Goal: Task Accomplishment & Management: Use online tool/utility

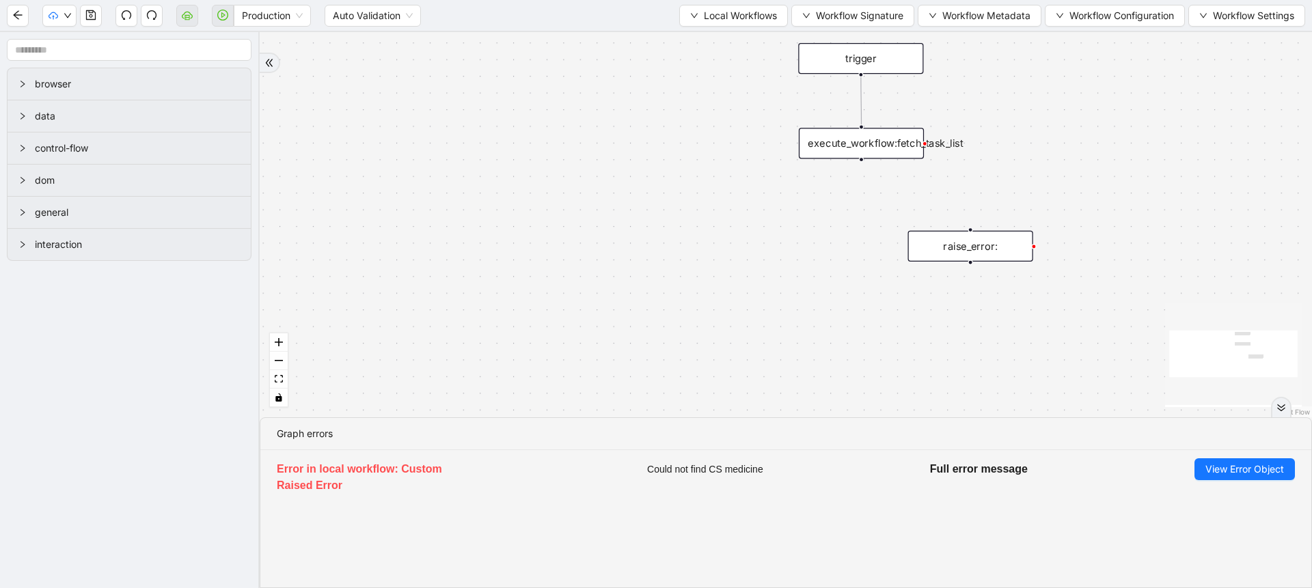
click at [1219, 480] on li "Error in local workflow: Custom Raised Error Could not find CS medicine Full er…" at bounding box center [785, 478] width 1051 height 57
click at [1224, 468] on span "View Error Object" at bounding box center [1244, 469] width 79 height 15
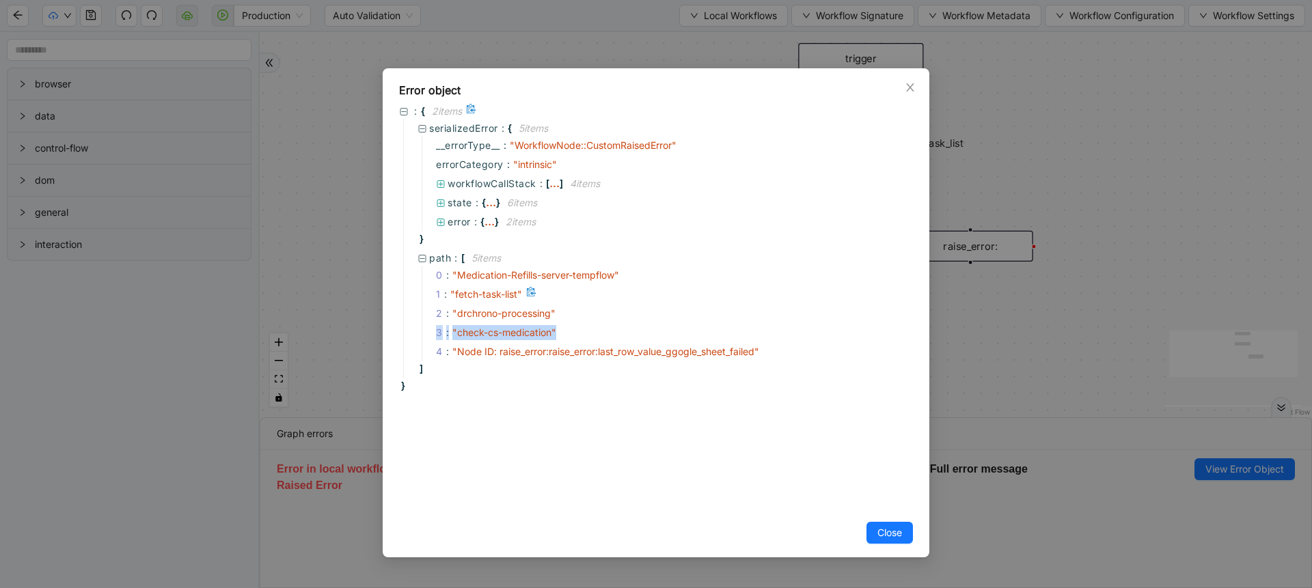
drag, startPoint x: 688, startPoint y: 331, endPoint x: 892, endPoint y: 310, distance: 205.3
click at [892, 310] on div "0 : " Medication-Refills-server-tempflow " 1 : " fetch-task-list " 2 : " drchro…" at bounding box center [666, 314] width 488 height 96
click at [892, 310] on div "2 : " drchrono-processing "" at bounding box center [666, 313] width 488 height 19
click at [922, 135] on div "Error object : { 2 item s serializedError : { 5 item s __errorType__ : " Workfl…" at bounding box center [656, 312] width 547 height 489
click at [962, 108] on div "Error object : { 2 item s serializedError : { 5 item s __errorType__ : " Workfl…" at bounding box center [656, 294] width 1312 height 588
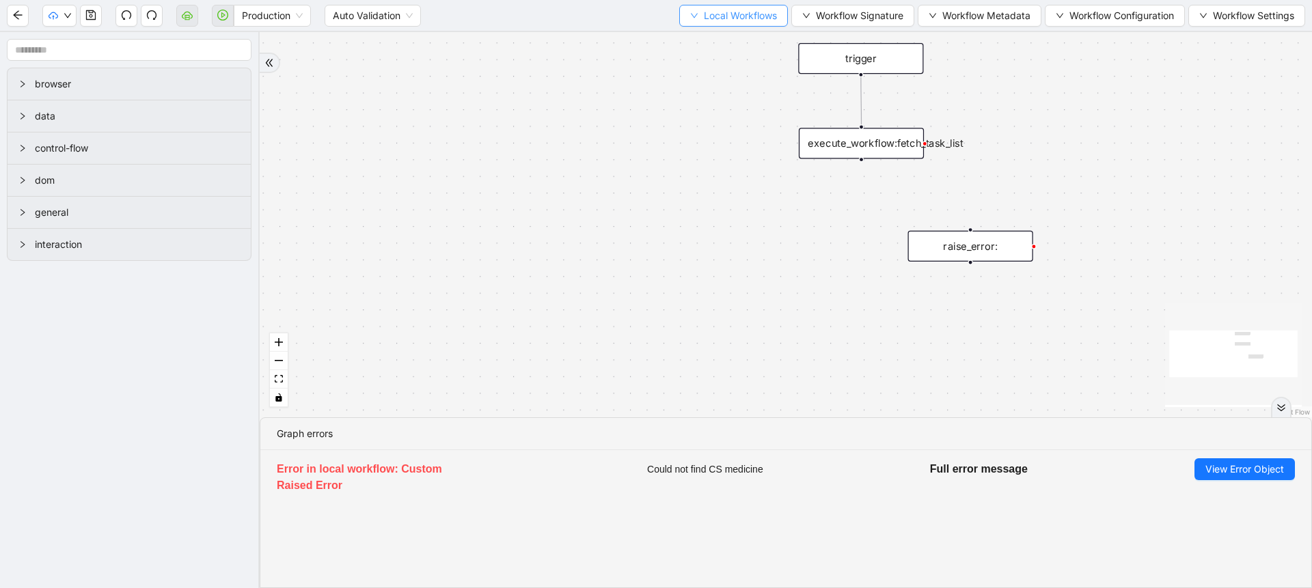
click at [724, 6] on button "Local Workflows" at bounding box center [733, 16] width 109 height 22
click at [721, 37] on span "Select" at bounding box center [727, 42] width 89 height 15
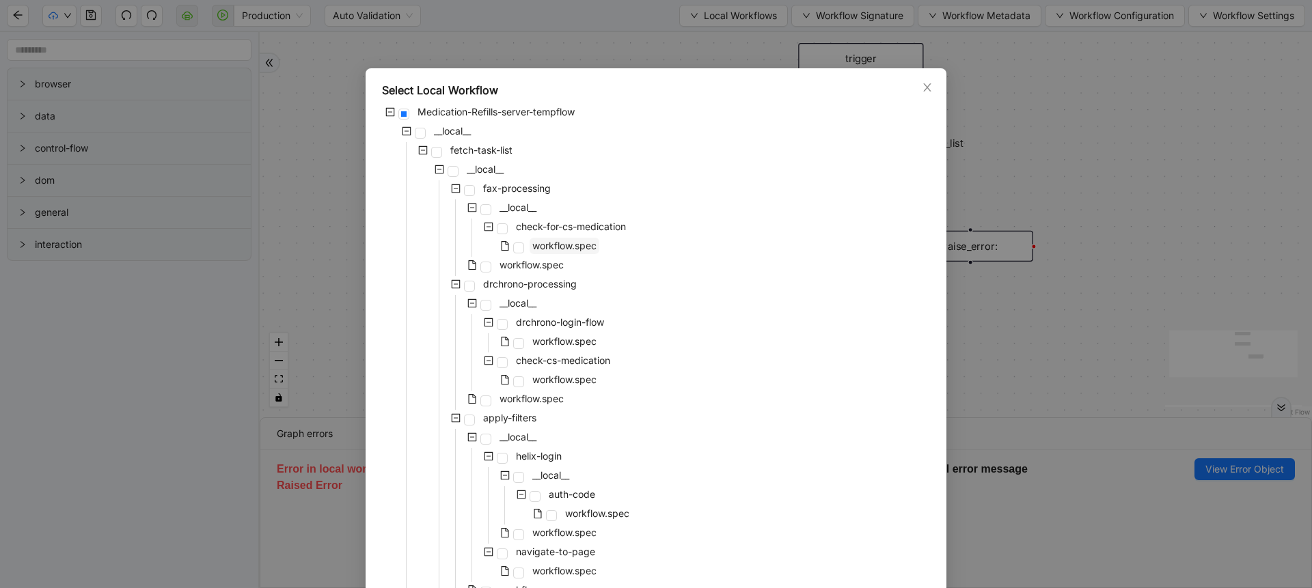
click at [581, 248] on span "workflow.spec" at bounding box center [564, 246] width 64 height 12
click at [551, 337] on span "workflow.spec" at bounding box center [564, 341] width 64 height 12
click at [553, 385] on span "workflow.spec" at bounding box center [564, 380] width 64 height 12
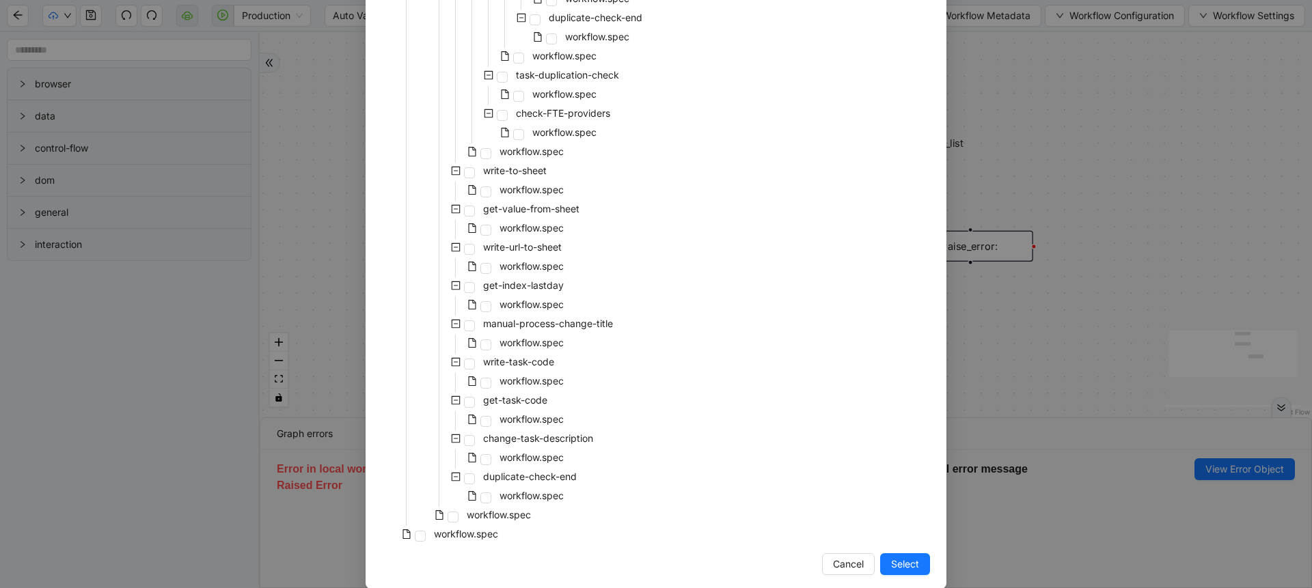
scroll to position [1087, 0]
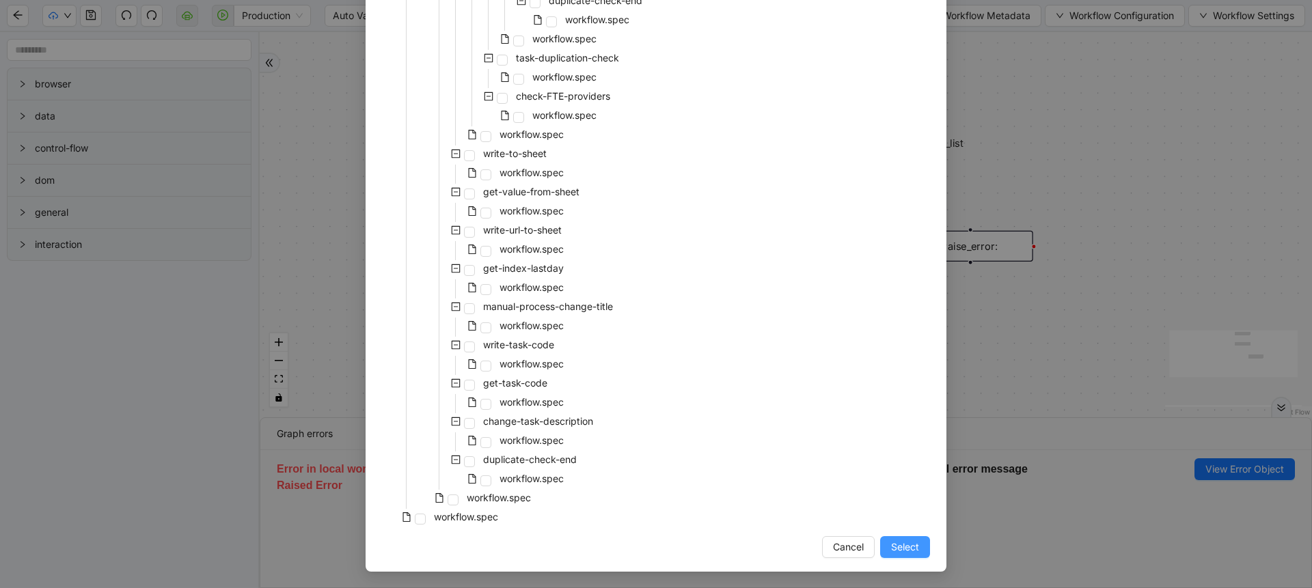
click at [891, 550] on span "Select" at bounding box center [905, 547] width 28 height 15
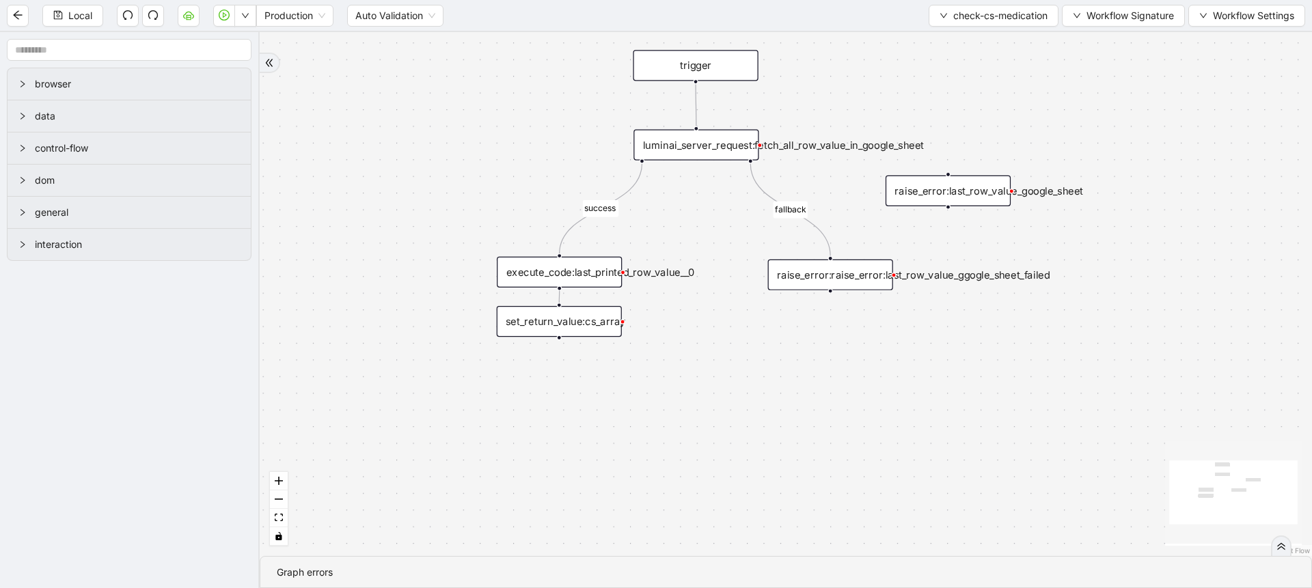
click at [794, 203] on rect "Edge from luminai_server_request:fetch_all_row_value_in_google_sheet to raise_e…" at bounding box center [790, 210] width 34 height 17
click at [707, 149] on div "luminai_server_request:fetch_all_row_value_in_google_sheet" at bounding box center [695, 145] width 125 height 31
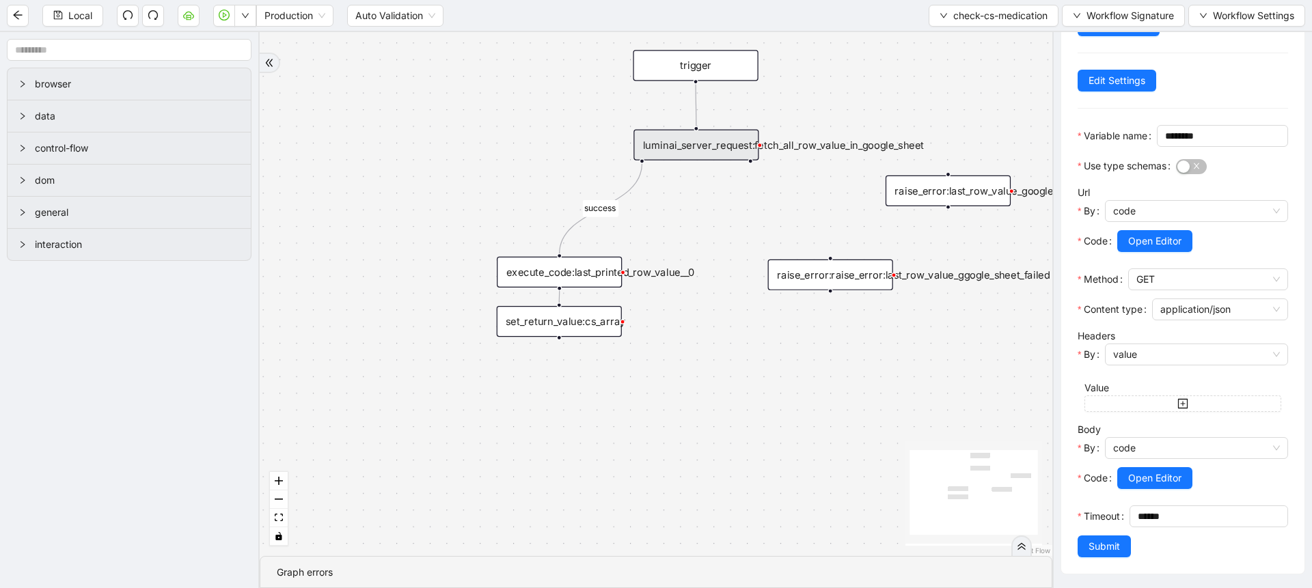
scroll to position [0, 0]
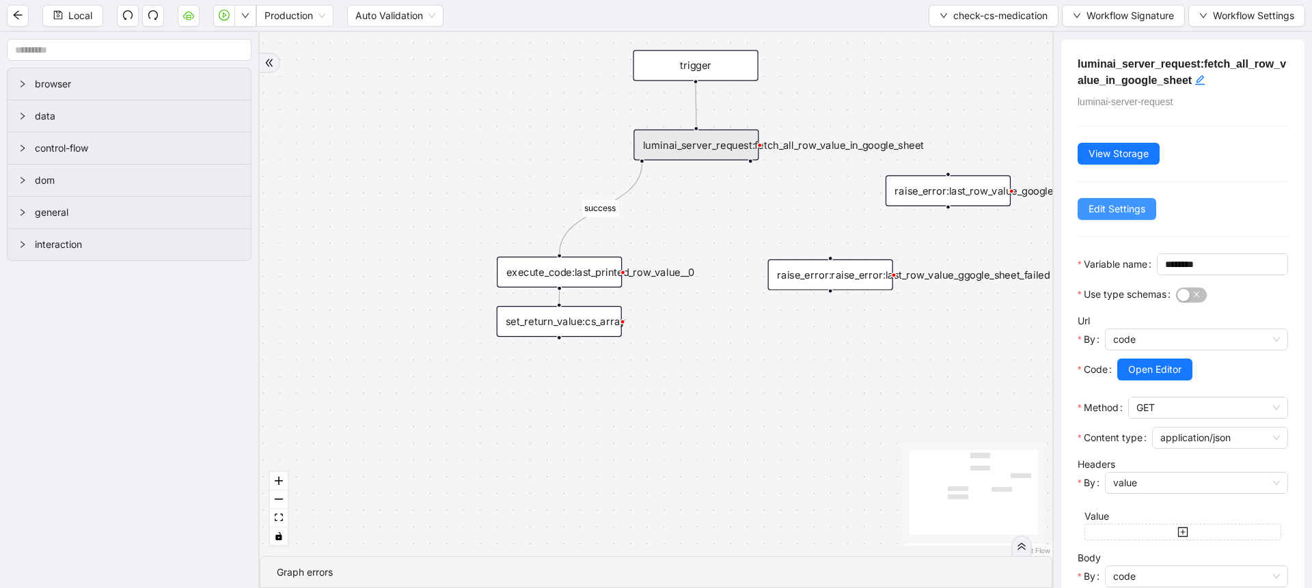
click at [1094, 199] on button "Edit Settings" at bounding box center [1116, 209] width 79 height 22
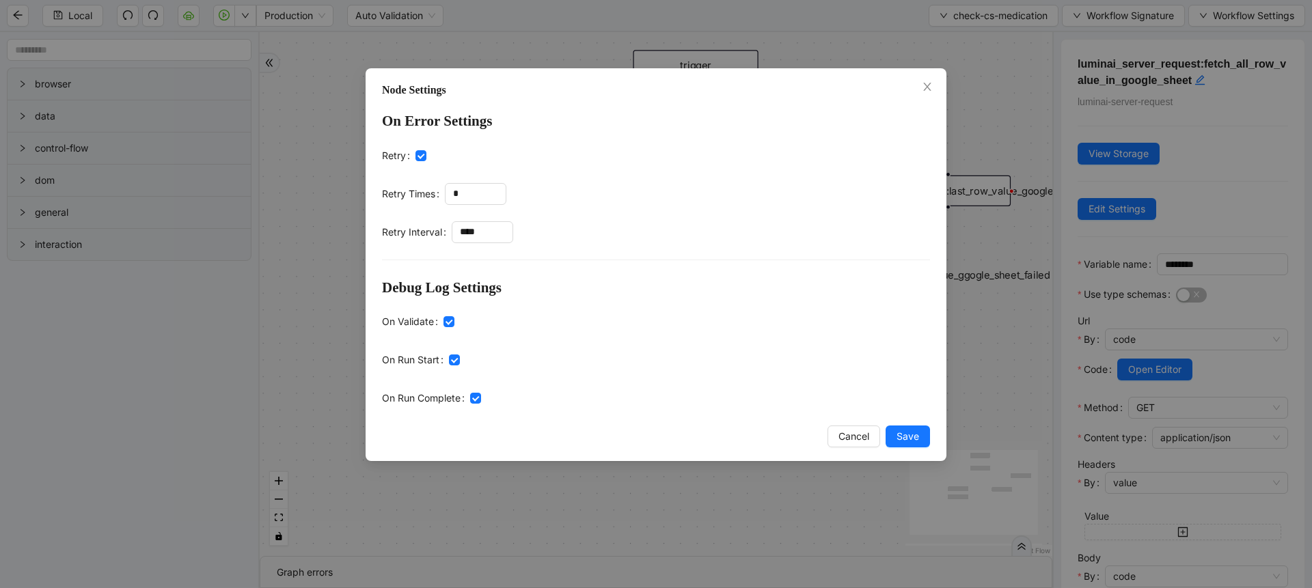
click at [1060, 145] on div "Node Settings On Error Settings Retry Retry Times * Retry Interval **** Debug L…" at bounding box center [656, 294] width 1312 height 588
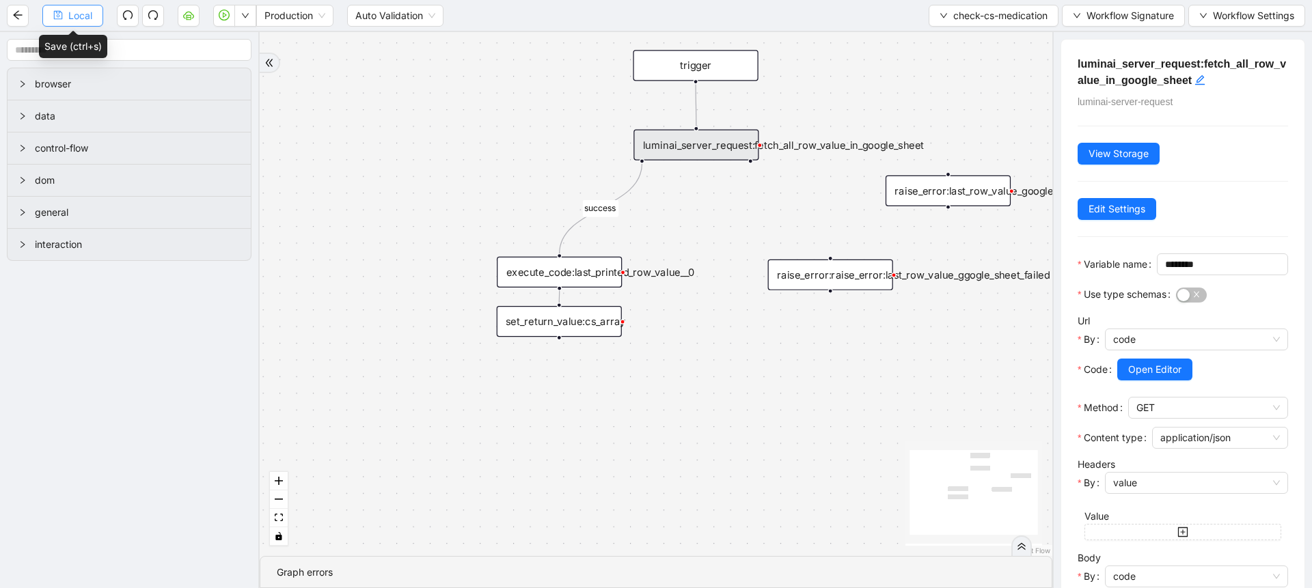
click at [94, 23] on button "Local" at bounding box center [72, 16] width 61 height 22
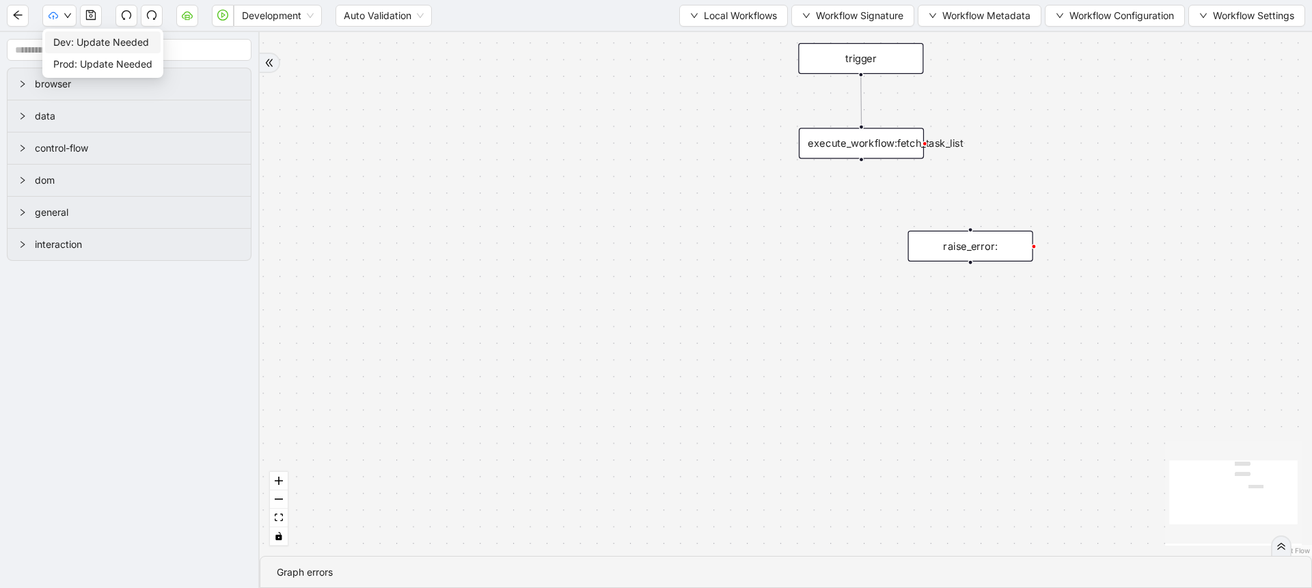
click at [75, 35] on span "Dev: Update Needed" at bounding box center [102, 42] width 99 height 15
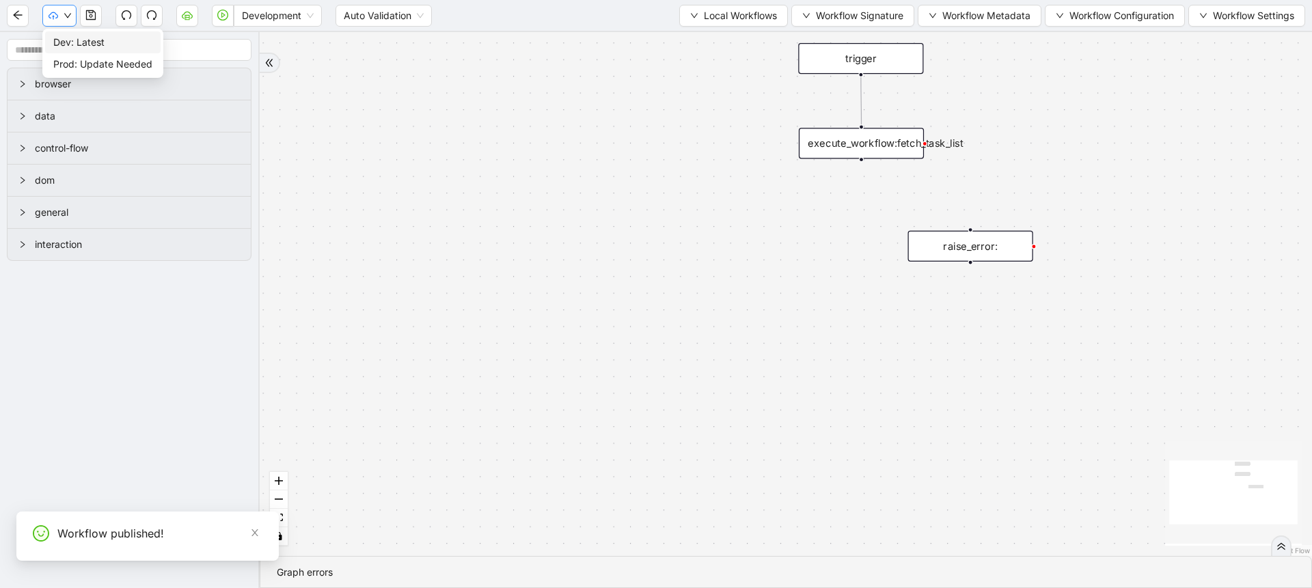
click at [53, 7] on button "button" at bounding box center [59, 16] width 34 height 22
click at [93, 66] on span "Prod: Update Needed" at bounding box center [102, 64] width 99 height 15
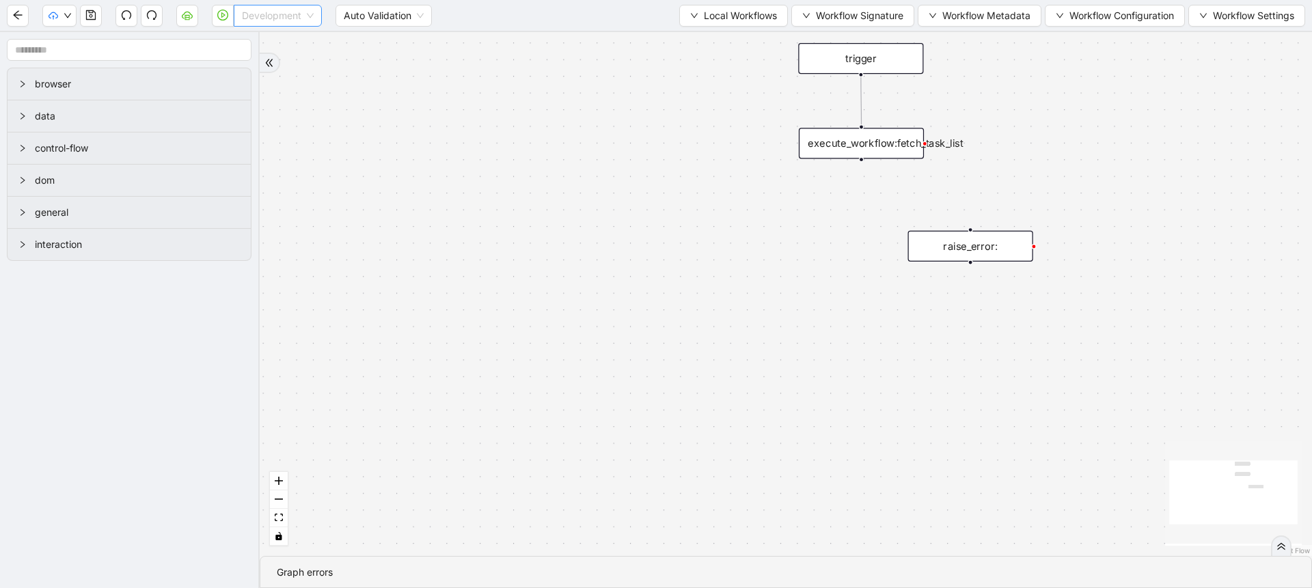
click at [253, 8] on span "Development" at bounding box center [278, 15] width 72 height 20
click at [270, 62] on div "Production" at bounding box center [278, 64] width 66 height 15
click at [223, 12] on icon "play-circle" at bounding box center [222, 15] width 11 height 11
